Goal: Task Accomplishment & Management: Manage account settings

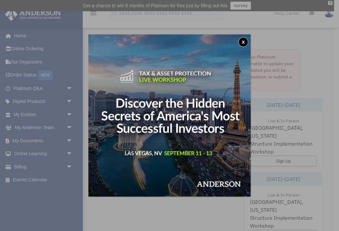
click at [246, 43] on button "x" at bounding box center [243, 42] width 10 height 10
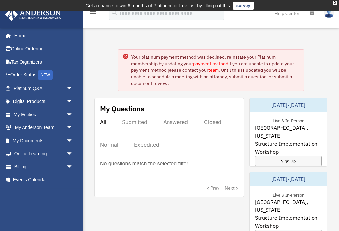
click at [217, 65] on link "payment method" at bounding box center [210, 64] width 35 height 6
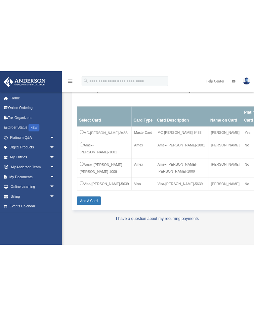
scroll to position [91, 0]
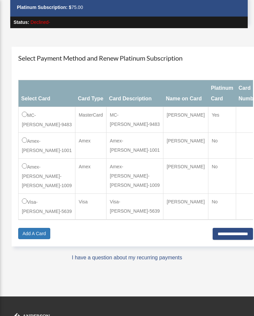
click at [230, 228] on input "**********" at bounding box center [233, 234] width 40 height 12
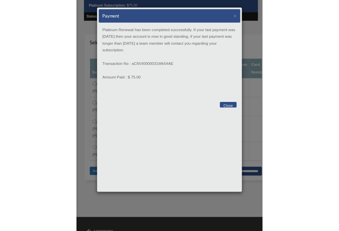
scroll to position [99, 0]
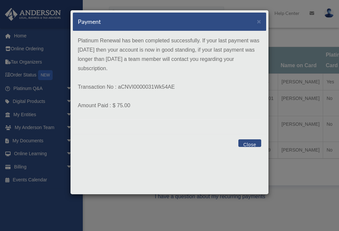
click at [247, 144] on button "Close" at bounding box center [249, 143] width 23 height 8
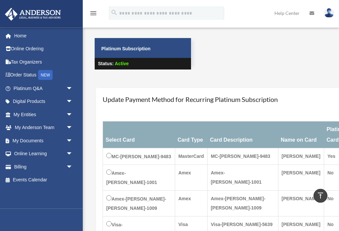
scroll to position [25, 0]
click at [70, 113] on span "arrow_drop_down" at bounding box center [72, 115] width 13 height 14
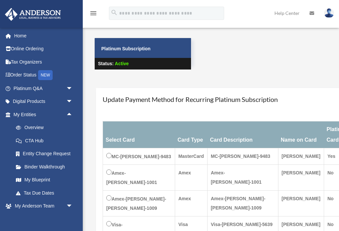
click at [35, 127] on link "Overview" at bounding box center [45, 127] width 73 height 13
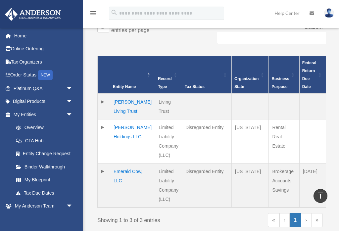
scroll to position [151, 0]
click at [106, 120] on td at bounding box center [104, 142] width 13 height 44
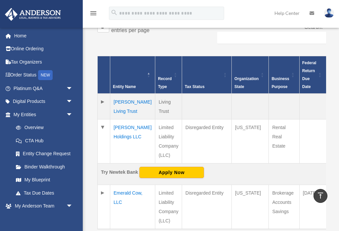
click at [103, 119] on td at bounding box center [104, 141] width 13 height 44
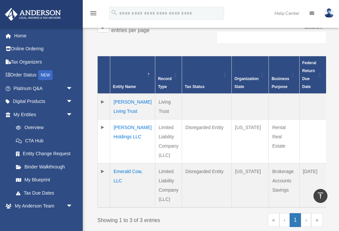
click at [31, 194] on link "Tax Due Dates" at bounding box center [44, 192] width 70 height 13
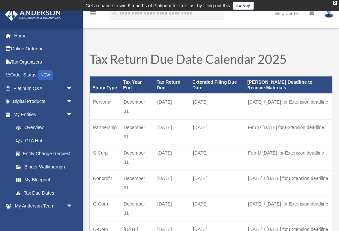
click at [32, 180] on link "My Blueprint" at bounding box center [45, 179] width 73 height 13
